Goal: Task Accomplishment & Management: Manage account settings

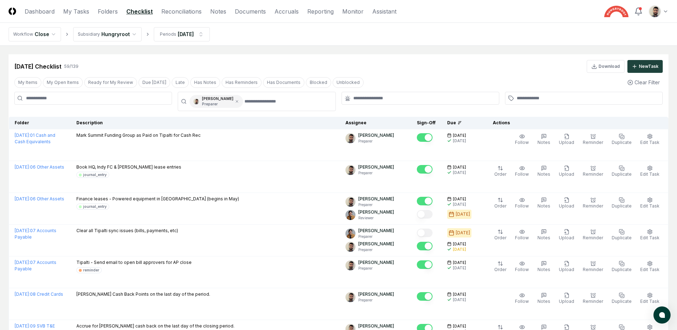
scroll to position [250, 0]
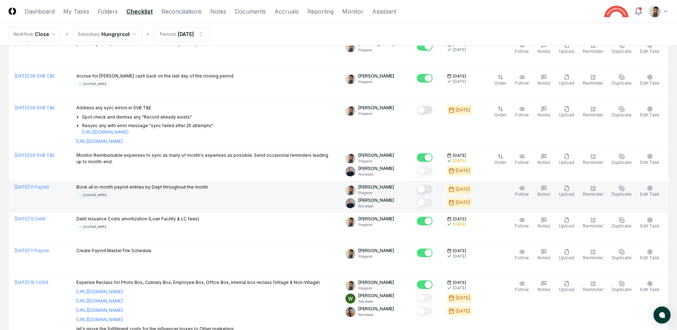
click at [432, 189] on button "Mark complete" at bounding box center [425, 189] width 16 height 9
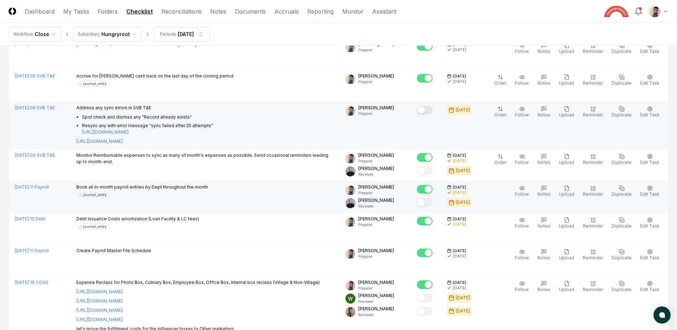
click at [430, 109] on button "Mark complete" at bounding box center [425, 110] width 16 height 9
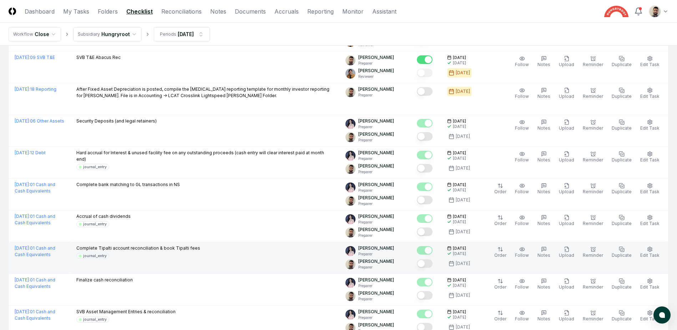
scroll to position [999, 0]
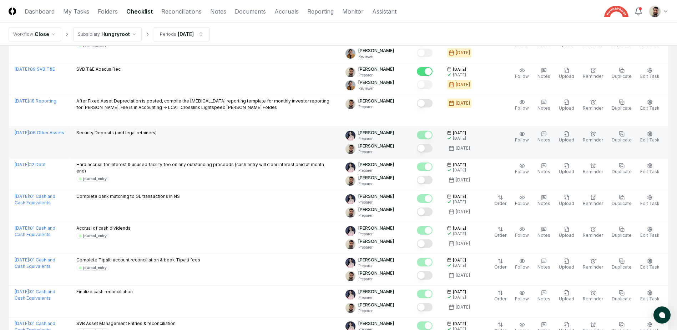
click at [432, 150] on button "Mark complete" at bounding box center [425, 148] width 16 height 9
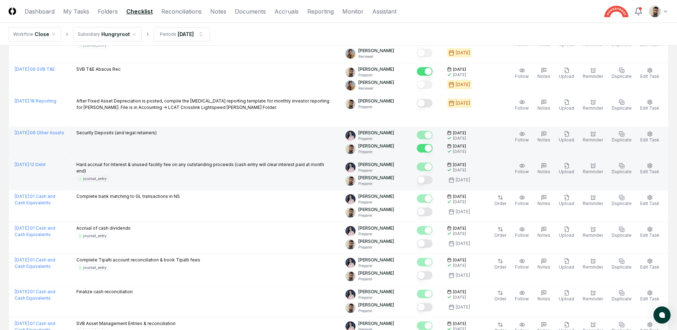
click at [432, 179] on button "Mark complete" at bounding box center [425, 180] width 16 height 9
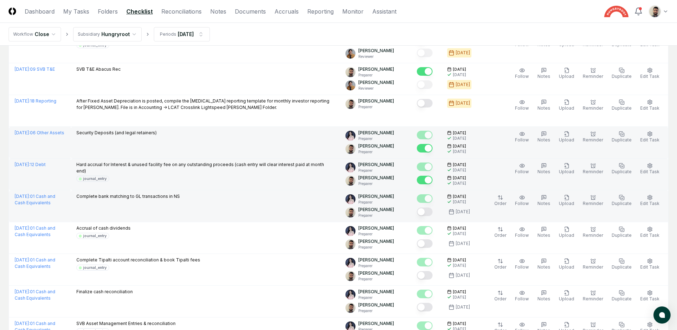
click at [432, 213] on button "Mark complete" at bounding box center [425, 211] width 16 height 9
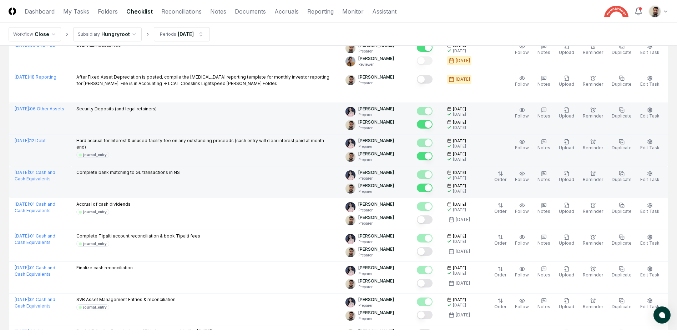
scroll to position [1035, 0]
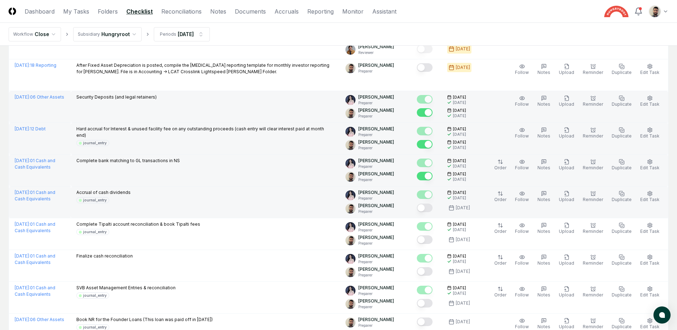
click at [432, 209] on button "Mark complete" at bounding box center [425, 207] width 16 height 9
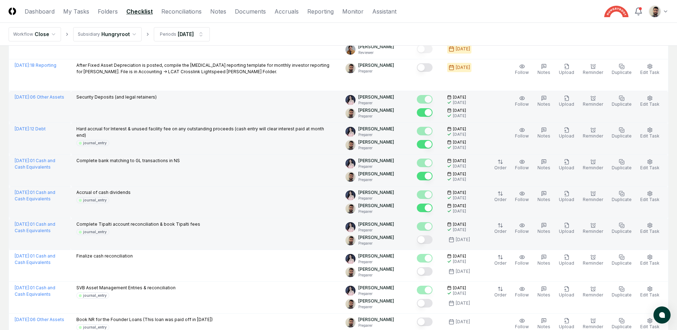
click at [432, 239] on button "Mark complete" at bounding box center [425, 239] width 16 height 9
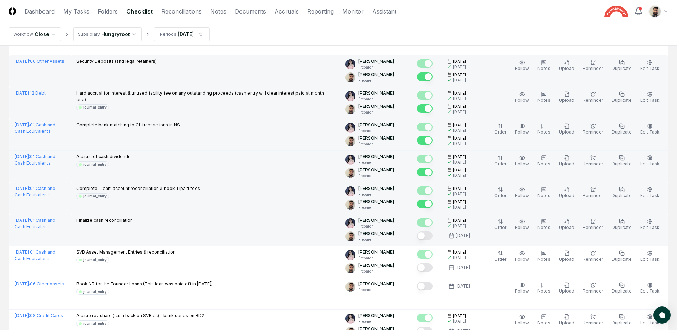
click at [432, 238] on button "Mark complete" at bounding box center [425, 235] width 16 height 9
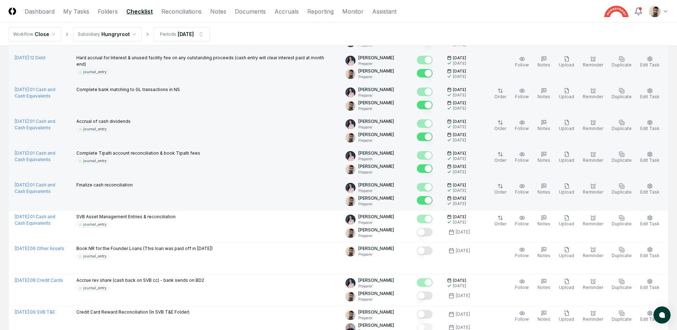
scroll to position [1106, 0]
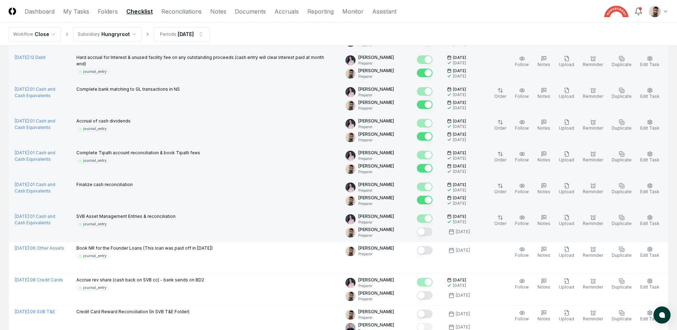
click at [432, 234] on button "Mark complete" at bounding box center [425, 231] width 16 height 9
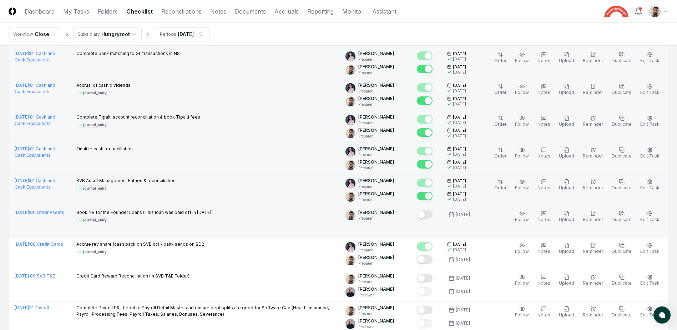
click at [432, 216] on button "Mark complete" at bounding box center [425, 214] width 16 height 9
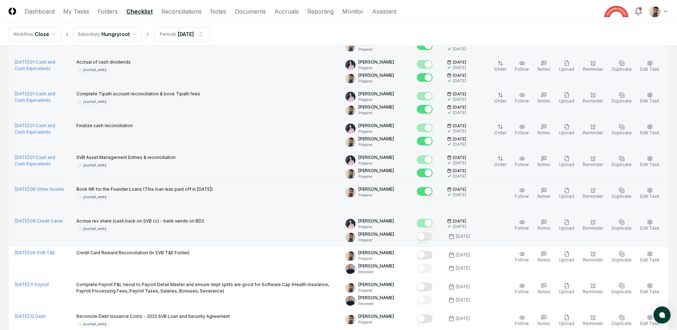
scroll to position [1177, 0]
